Goal: Information Seeking & Learning: Find contact information

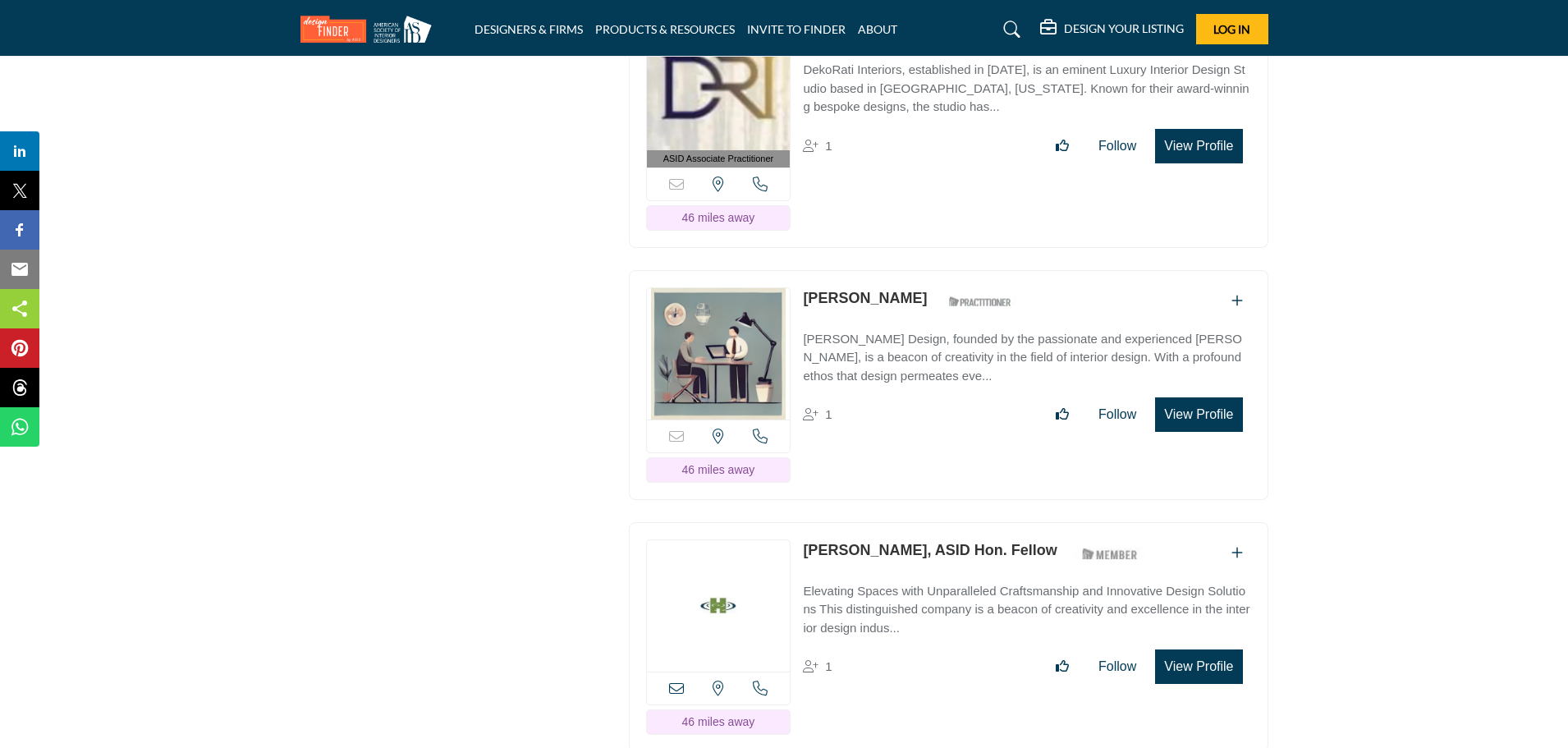
scroll to position [10496, 0]
drag, startPoint x: 798, startPoint y: 479, endPoint x: 885, endPoint y: 475, distance: 87.1
click at [885, 522] on div "View the location of this listing Call Number" at bounding box center [948, 637] width 640 height 230
copy link "[PERSON_NAME]"
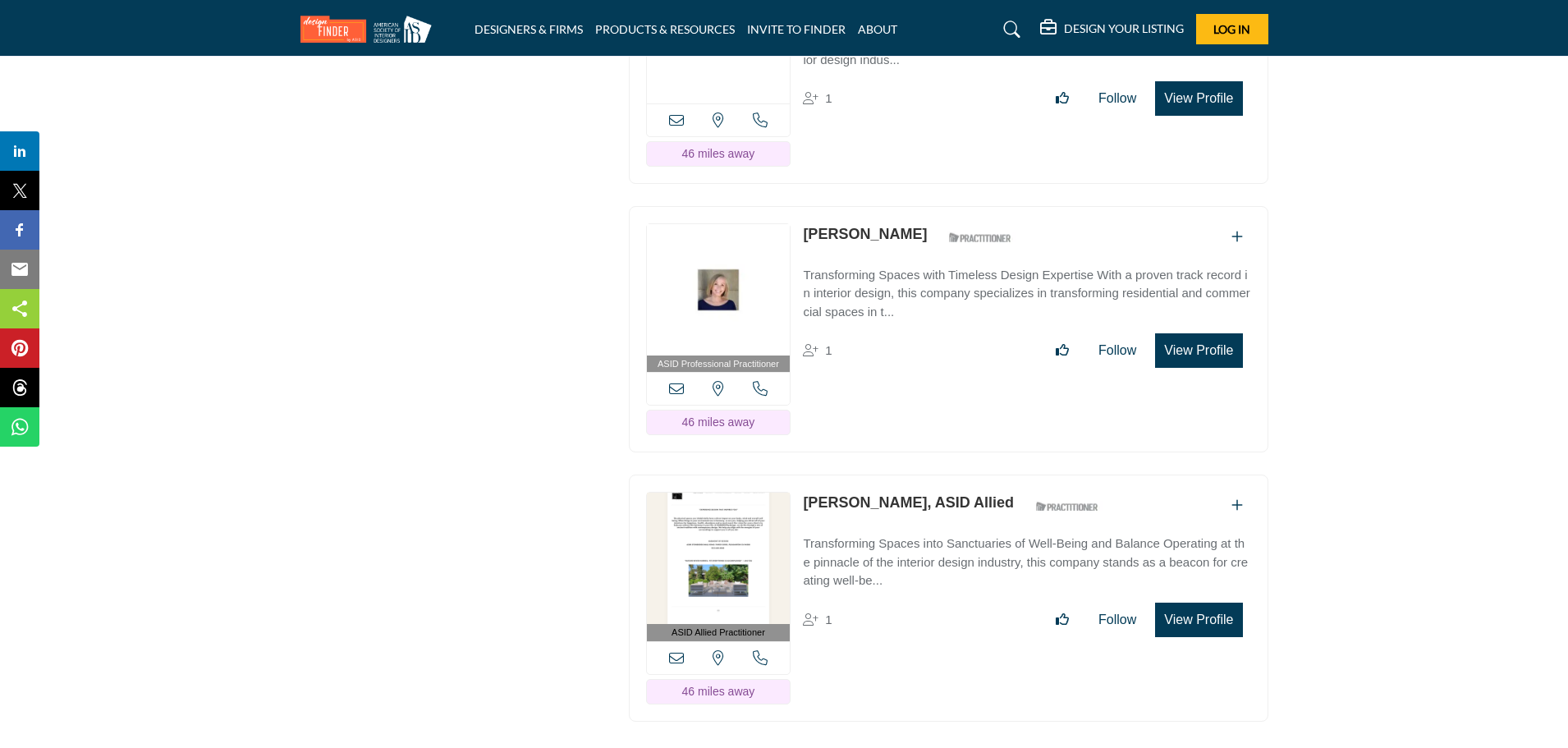
scroll to position [11004, 0]
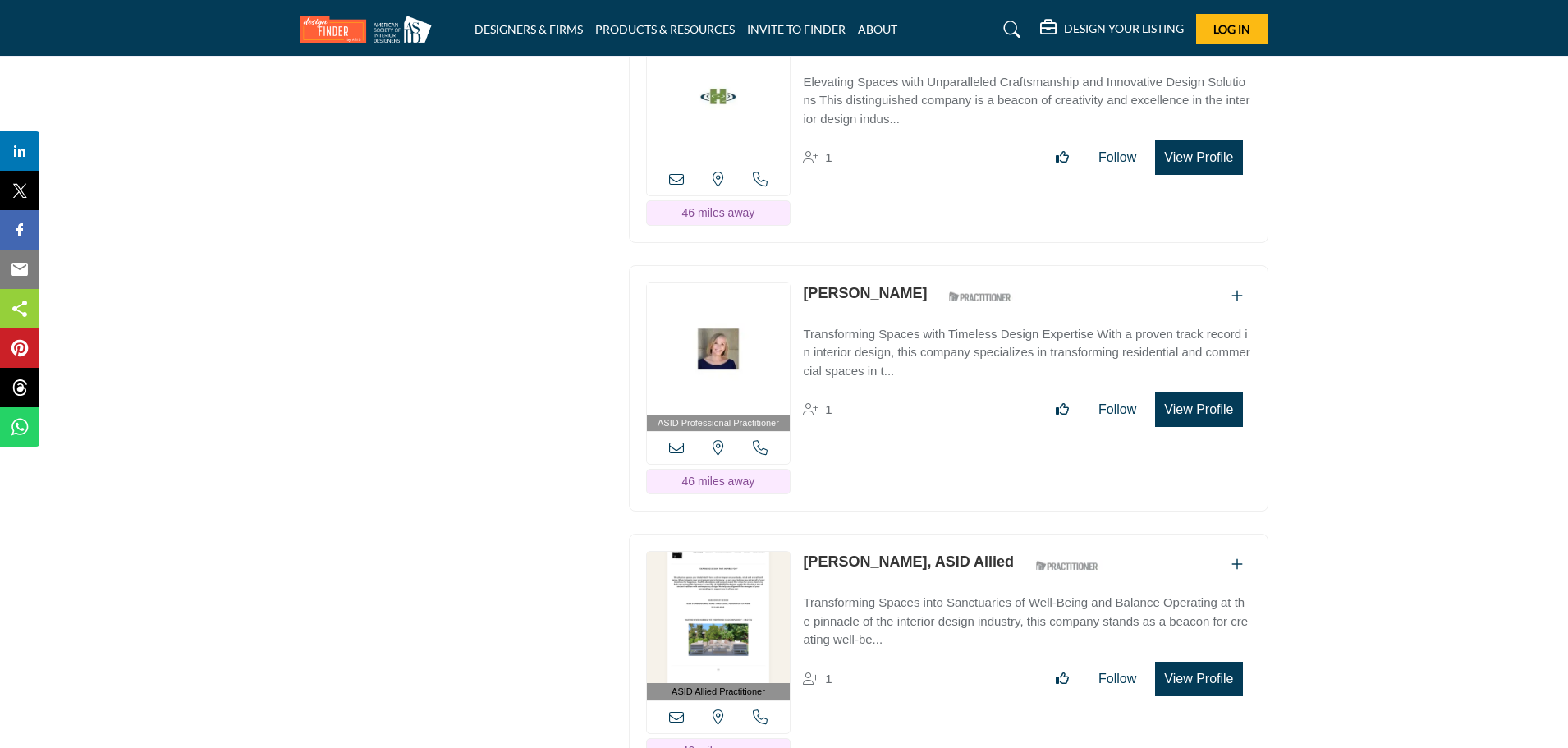
drag, startPoint x: 799, startPoint y: 215, endPoint x: 914, endPoint y: 217, distance: 115.0
click at [914, 265] on div "ASID Professional Practitioner ASID Professional Practitioners have successfull…" at bounding box center [948, 388] width 640 height 247
copy link "[PERSON_NAME]"
drag, startPoint x: 792, startPoint y: 487, endPoint x: 893, endPoint y: 487, distance: 101.0
click at [893, 533] on div "ASID Allied Practitioner ASID Allied Practitioners have successfully completed …" at bounding box center [948, 656] width 640 height 247
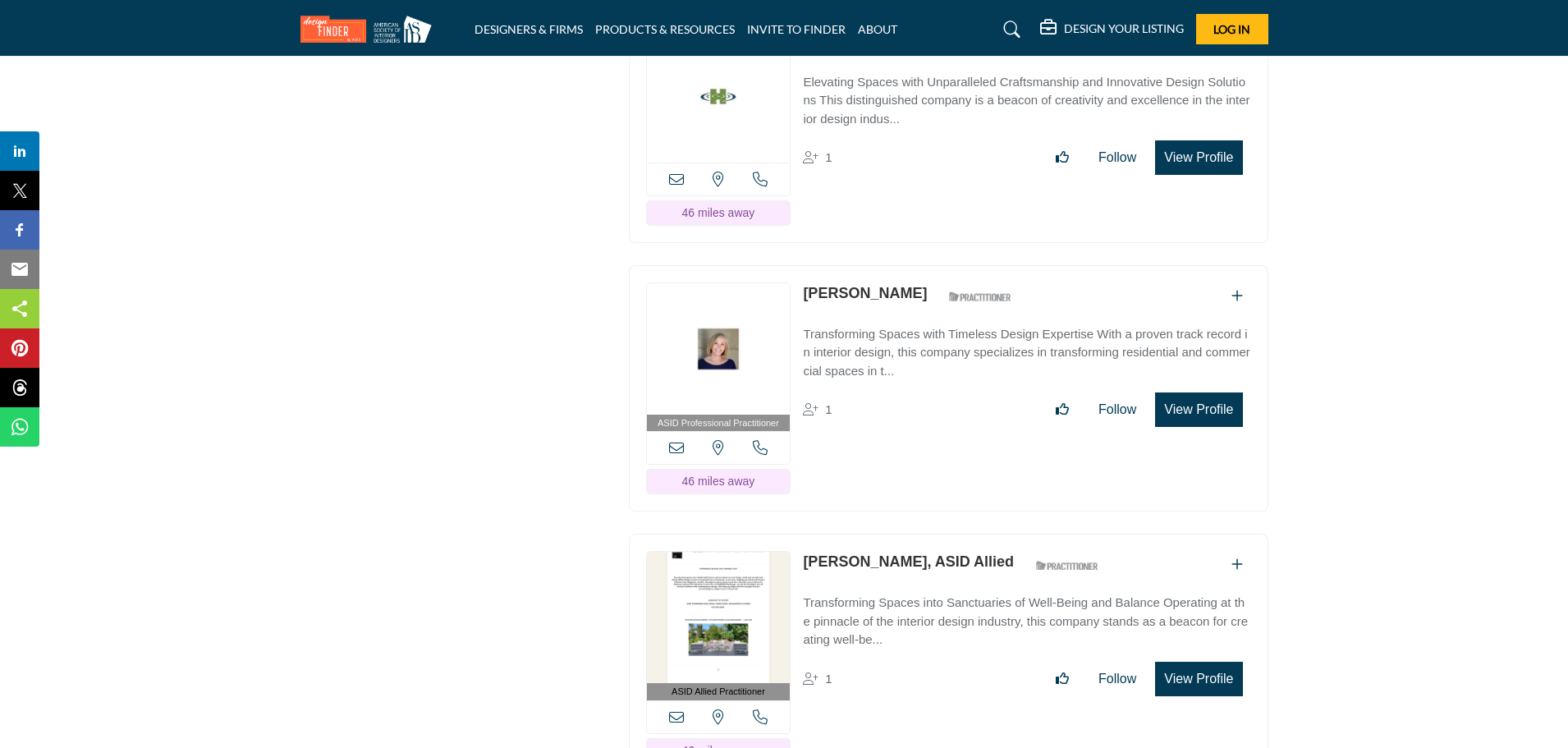
copy div "View the location of this listing Call Number 46 miles away [PERSON_NAME]"
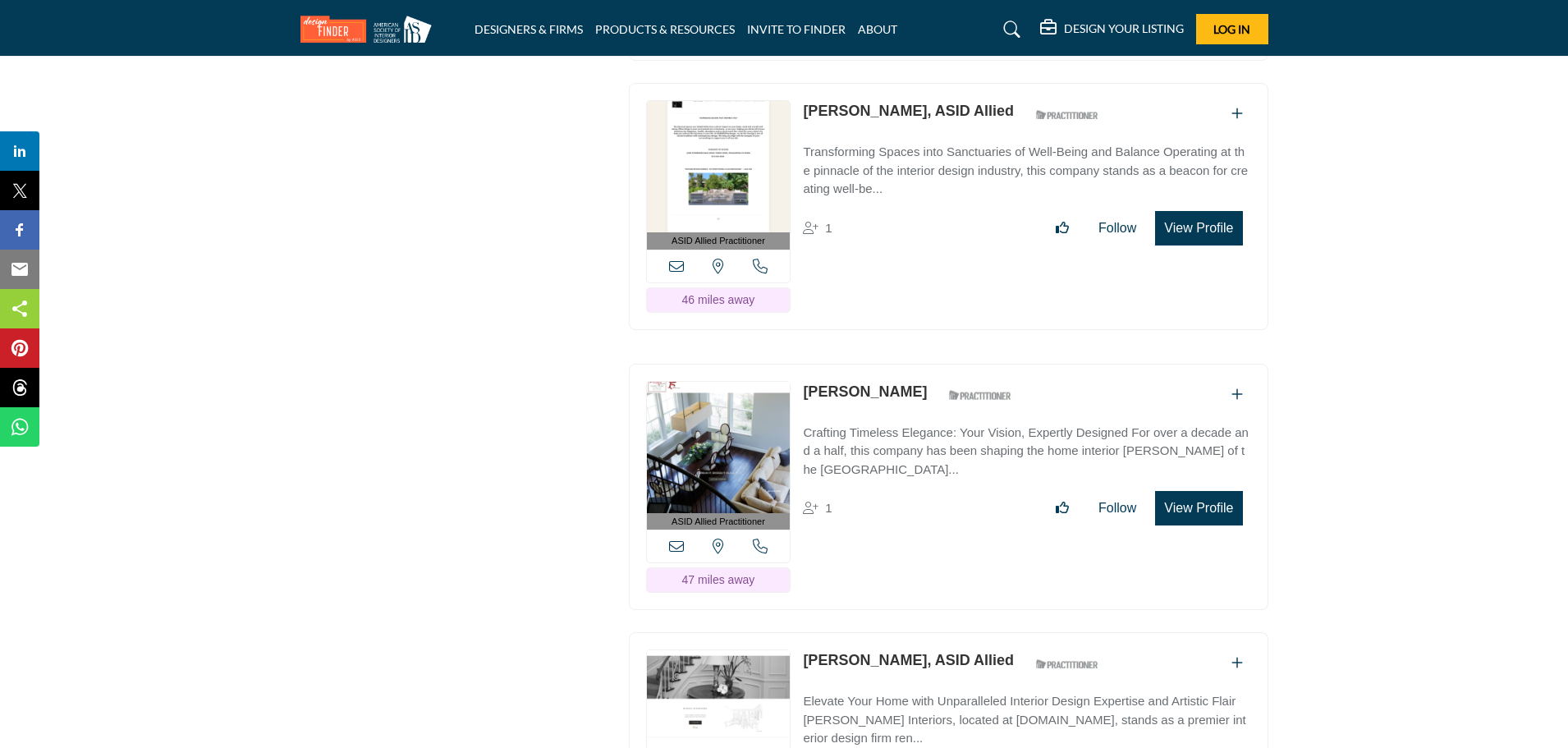
scroll to position [11554, 0]
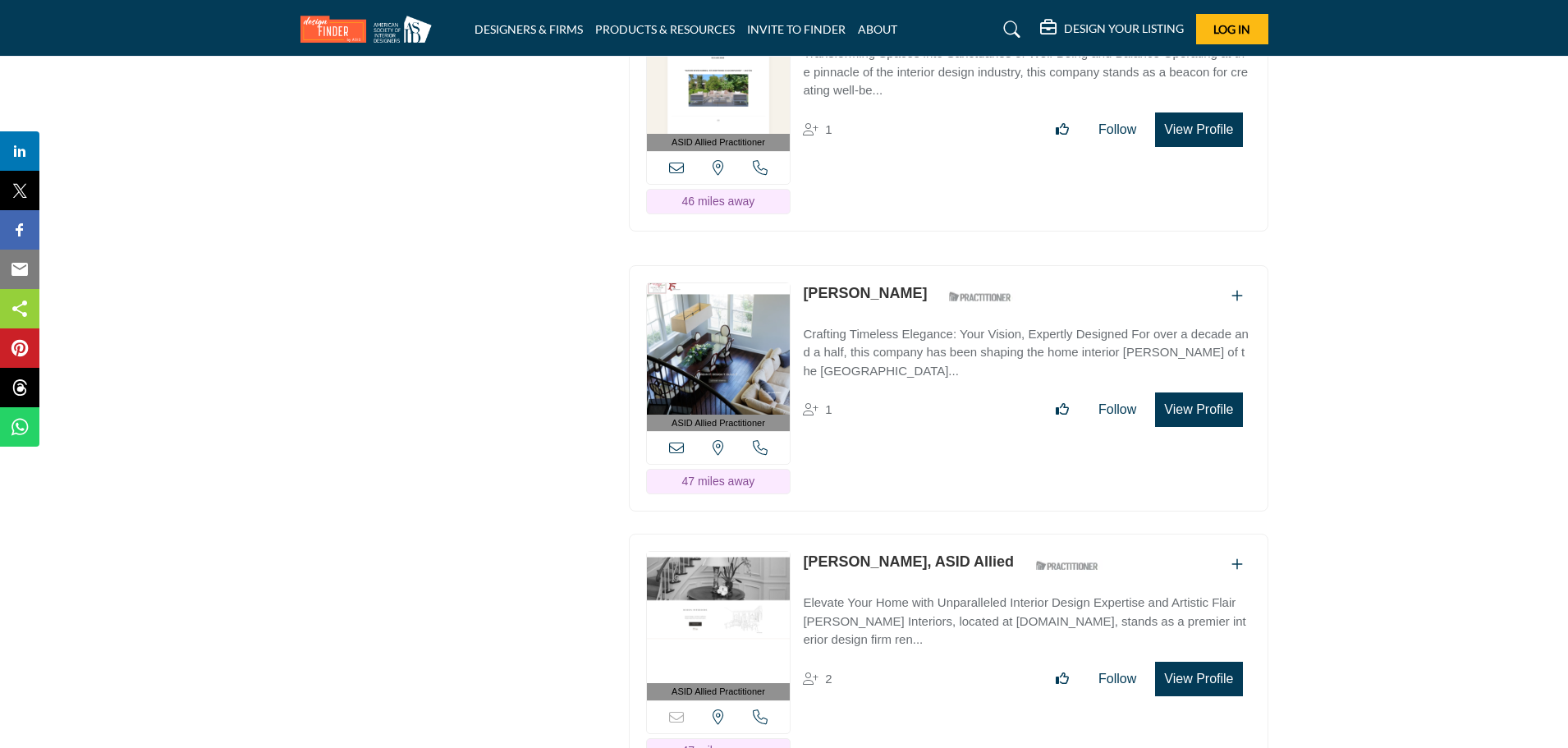
drag, startPoint x: 798, startPoint y: 220, endPoint x: 872, endPoint y: 219, distance: 74.0
click at [872, 265] on div "ASID Allied Practitioner ASID Allied Practitioners have successfully completed …" at bounding box center [948, 388] width 640 height 247
copy link "[PERSON_NAME]"
drag, startPoint x: 801, startPoint y: 483, endPoint x: 911, endPoint y: 489, distance: 110.2
click at [911, 533] on div "ASID Allied Practitioner ASID Allied Practitioners have successfully completed …" at bounding box center [948, 656] width 640 height 247
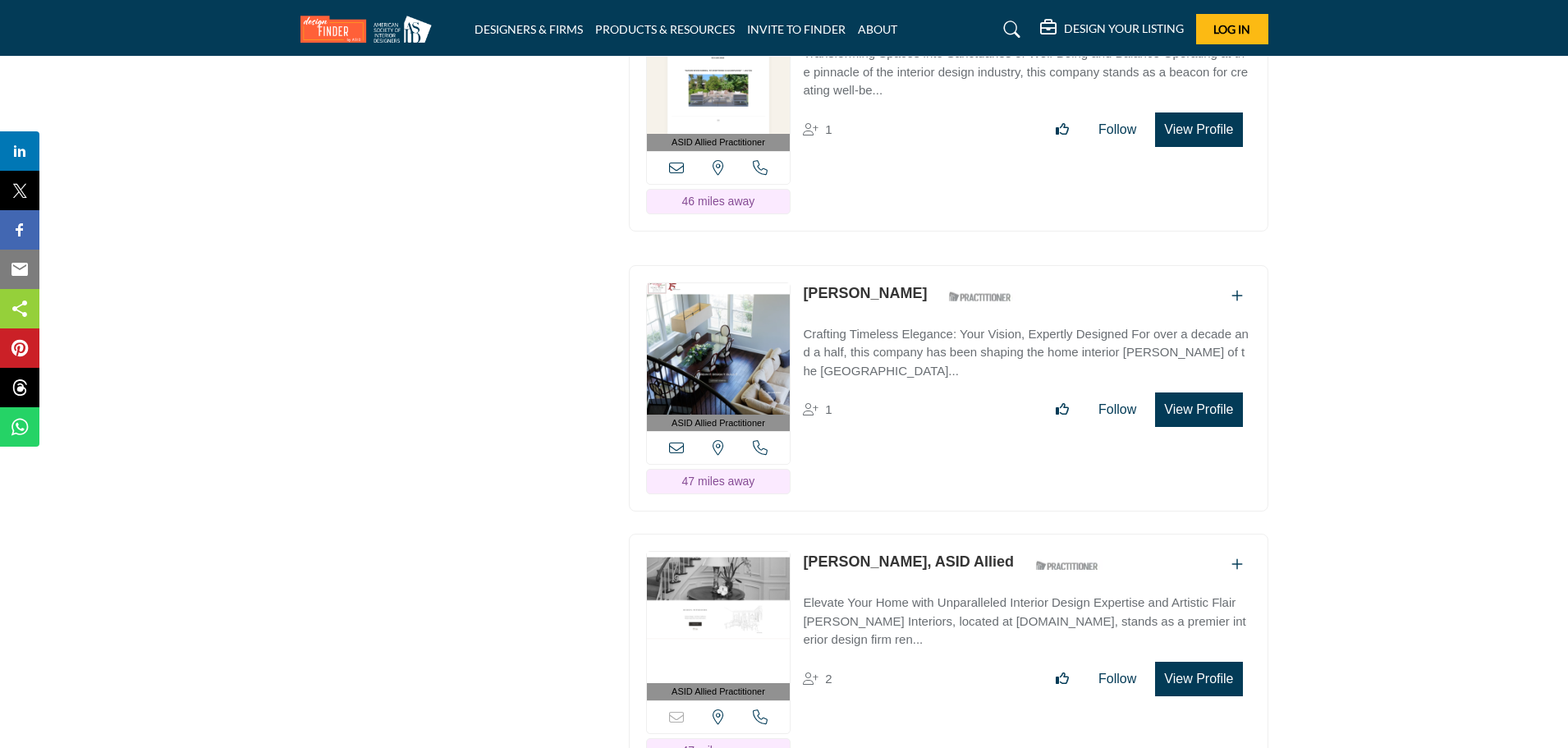
copy link "[PERSON_NAME]"
